Goal: Entertainment & Leisure: Consume media (video, audio)

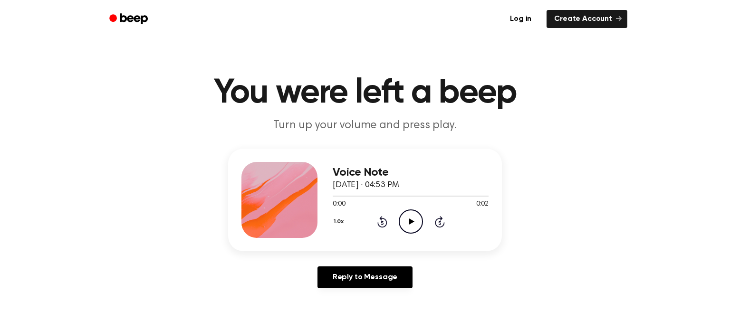
click at [409, 227] on icon "Play Audio" at bounding box center [411, 222] width 24 height 24
click at [409, 226] on icon "Play Audio" at bounding box center [411, 222] width 24 height 24
click at [412, 226] on icon "Play Audio" at bounding box center [411, 222] width 24 height 24
click at [412, 223] on icon "Play Audio" at bounding box center [411, 222] width 24 height 24
click at [412, 222] on icon "Pause Audio" at bounding box center [411, 222] width 24 height 24
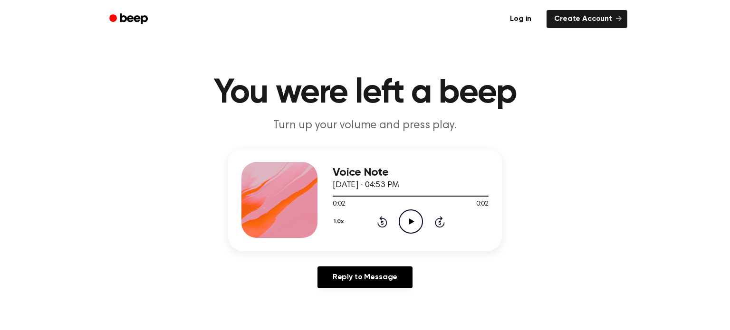
click at [412, 222] on icon at bounding box center [411, 222] width 5 height 6
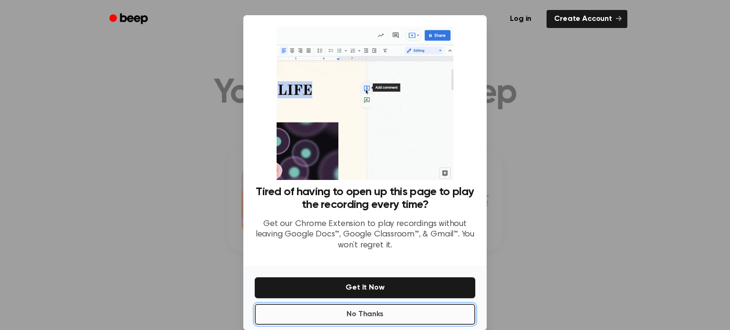
click at [376, 310] on button "No Thanks" at bounding box center [365, 314] width 221 height 21
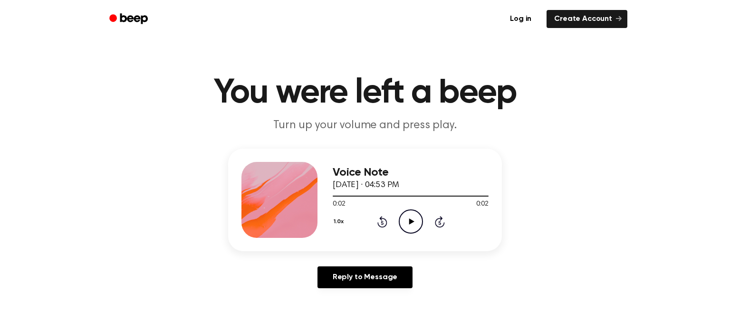
click at [407, 223] on icon "Play Audio" at bounding box center [411, 222] width 24 height 24
click at [416, 228] on icon "Play Audio" at bounding box center [411, 222] width 24 height 24
click at [409, 228] on icon "Play Audio" at bounding box center [411, 222] width 24 height 24
click at [404, 222] on icon "Play Audio" at bounding box center [411, 222] width 24 height 24
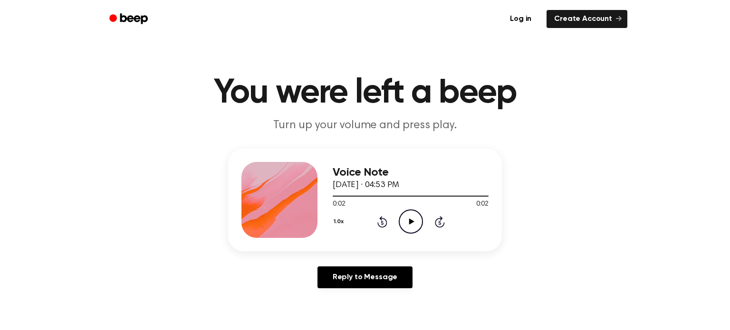
click at [408, 221] on icon "Play Audio" at bounding box center [411, 222] width 24 height 24
click at [410, 217] on icon "Play Audio" at bounding box center [411, 222] width 24 height 24
click at [412, 221] on icon at bounding box center [411, 222] width 5 height 6
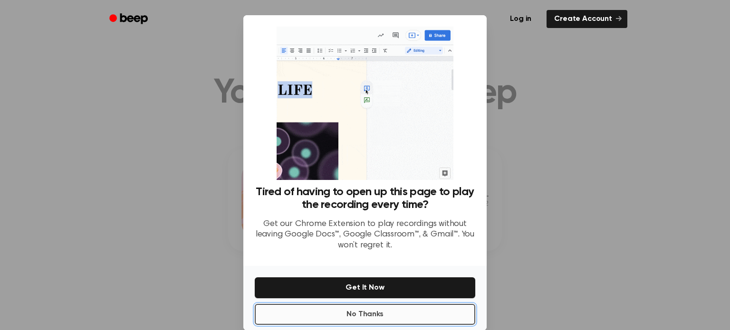
click at [375, 314] on button "No Thanks" at bounding box center [365, 314] width 221 height 21
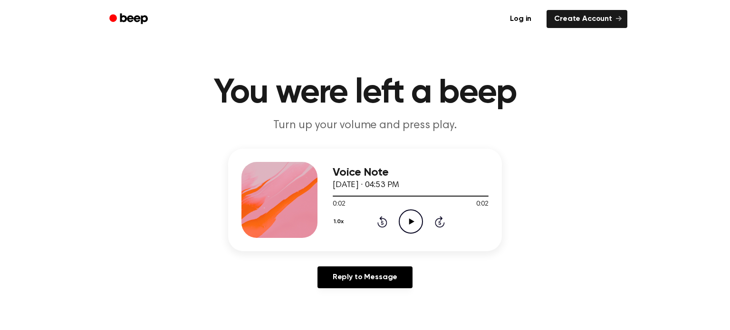
click at [409, 235] on div "Voice Note October 2, 2025 · 04:53 PM 0:02 0:02 Your browser does not support t…" at bounding box center [411, 200] width 156 height 76
click at [410, 230] on icon "Play Audio" at bounding box center [411, 222] width 24 height 24
click at [412, 216] on icon "Play Audio" at bounding box center [411, 222] width 24 height 24
click at [412, 224] on icon "Play Audio" at bounding box center [411, 222] width 24 height 24
